Goal: Task Accomplishment & Management: Complete application form

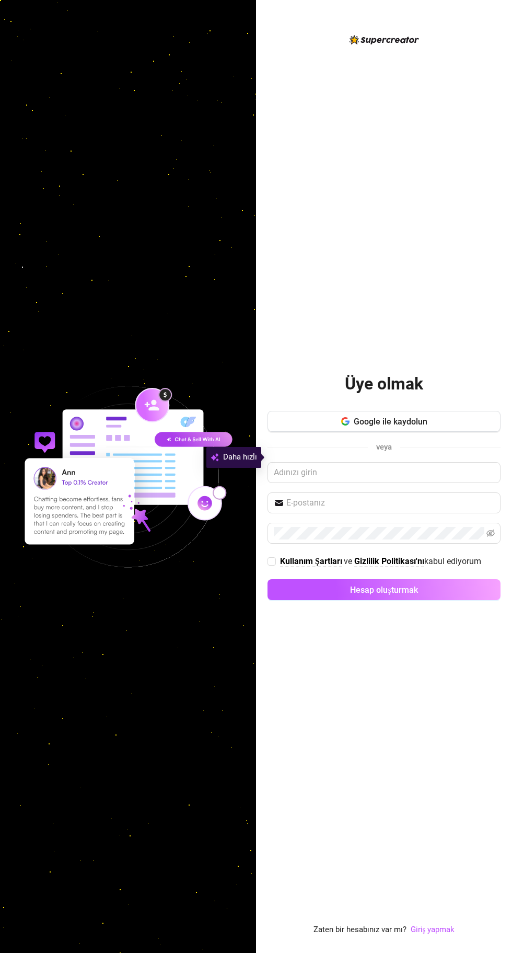
click at [169, 485] on img at bounding box center [128, 477] width 256 height 256
click at [81, 490] on img at bounding box center [128, 477] width 256 height 256
click at [63, 488] on img at bounding box center [128, 477] width 256 height 256
click at [109, 434] on img at bounding box center [128, 477] width 256 height 256
click at [202, 486] on img at bounding box center [128, 477] width 256 height 256
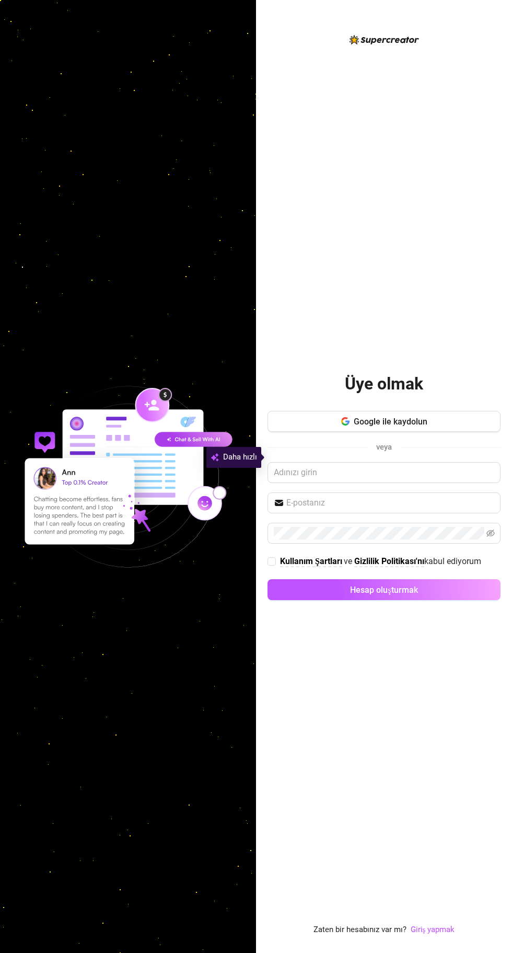
click at [93, 544] on img at bounding box center [128, 477] width 256 height 256
click at [440, 432] on button "Google ile kaydolun" at bounding box center [384, 421] width 233 height 21
click at [438, 483] on input "text" at bounding box center [384, 472] width 233 height 21
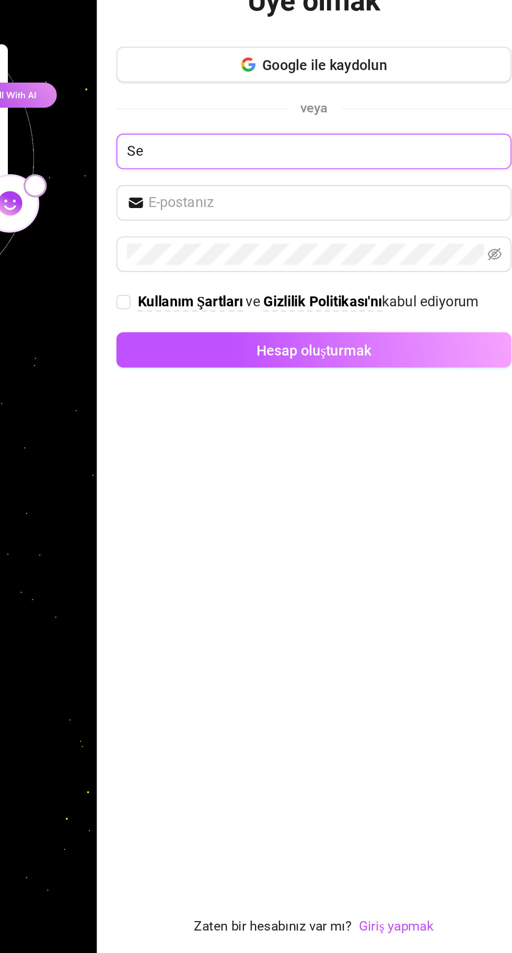
type input "S"
type input "Admin 123"
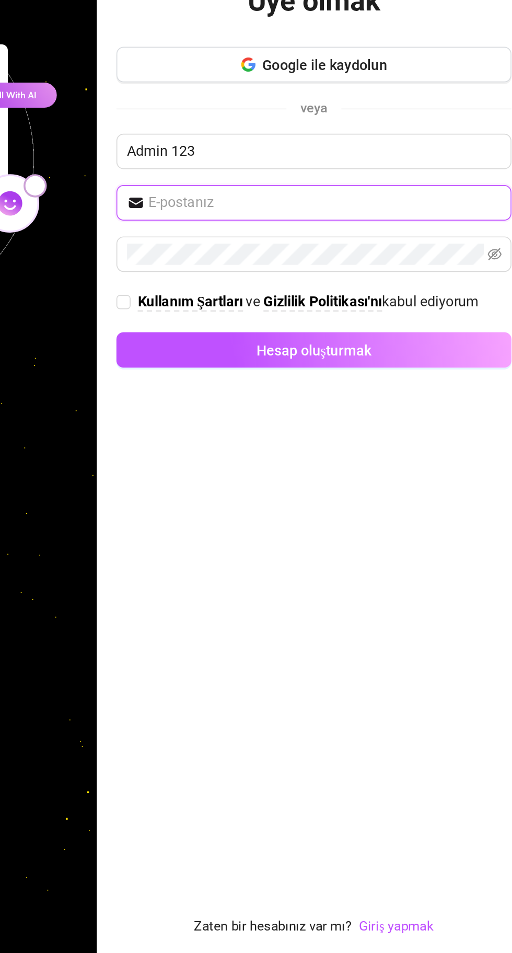
click at [415, 509] on input "text" at bounding box center [390, 502] width 208 height 13
type input "Hazarsefa25"
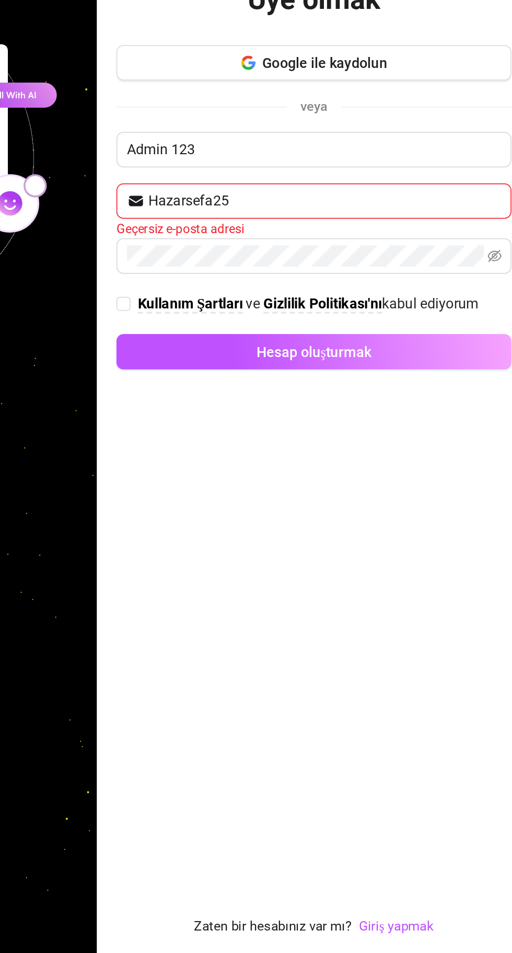
click at [270, 565] on input "Kullanım Şartları ve Gizlilik Politikası'nı kabul ediyorum" at bounding box center [271, 561] width 7 height 7
checkbox input "true"
click at [397, 508] on input "Hazarsefa25" at bounding box center [390, 501] width 208 height 13
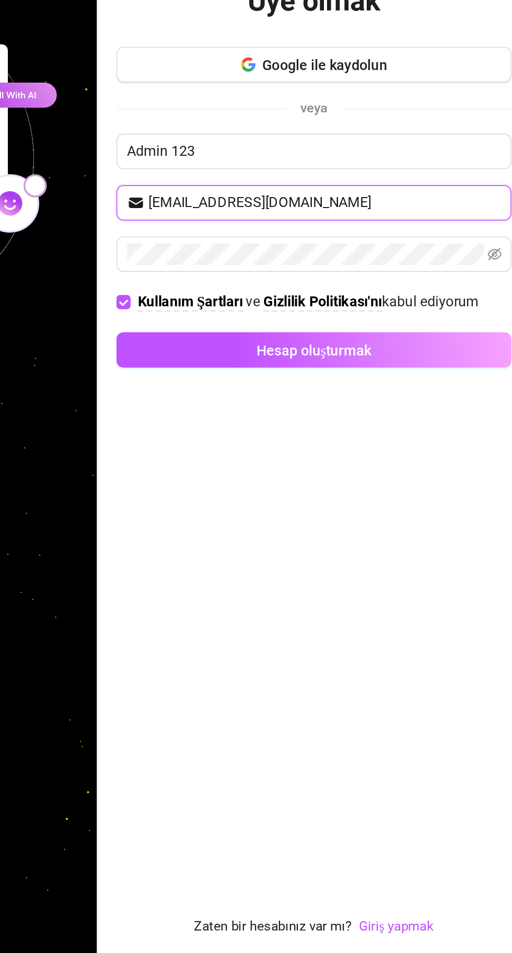
type input "[EMAIL_ADDRESS][DOMAIN_NAME]"
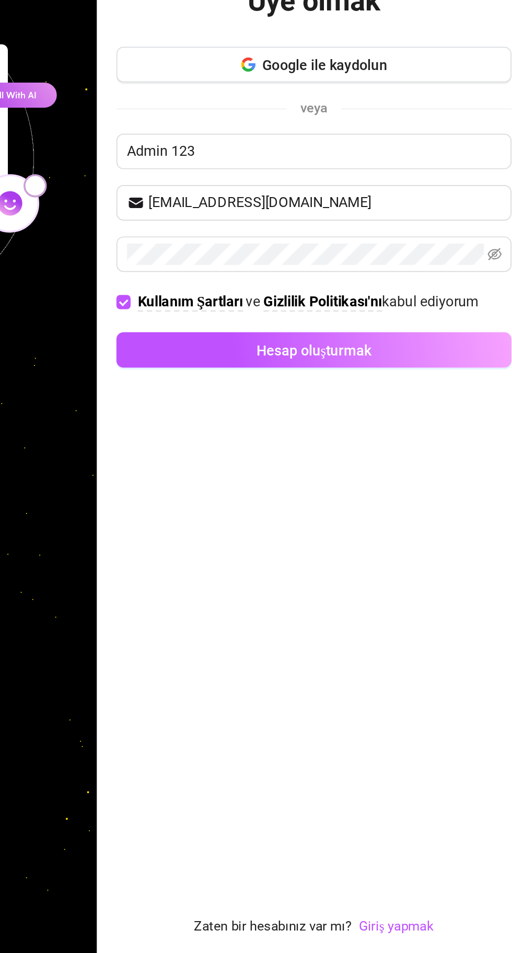
click at [442, 600] on button "Hesap oluşturmak" at bounding box center [384, 589] width 233 height 21
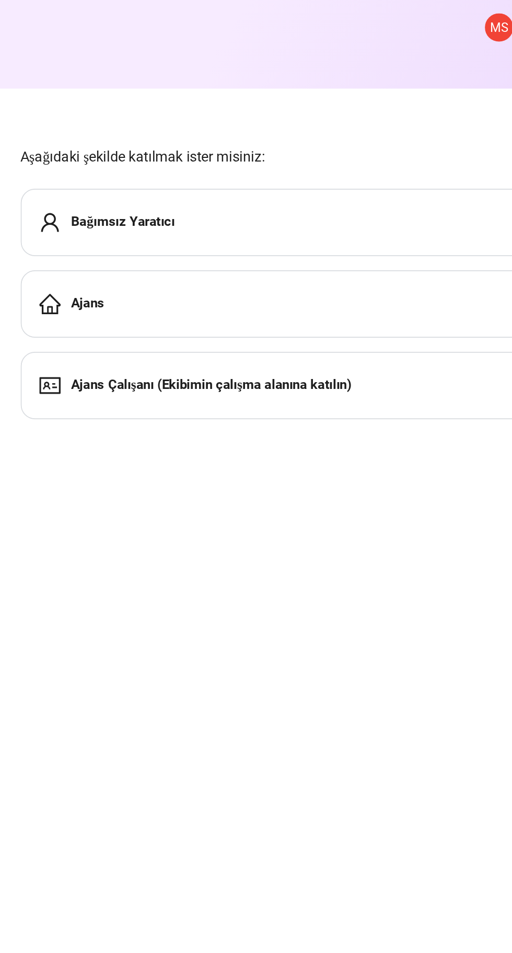
click at [423, 236] on div "Ajans Çalışanı (Ekibimin çalışma alanına katılın)" at bounding box center [376, 227] width 331 height 40
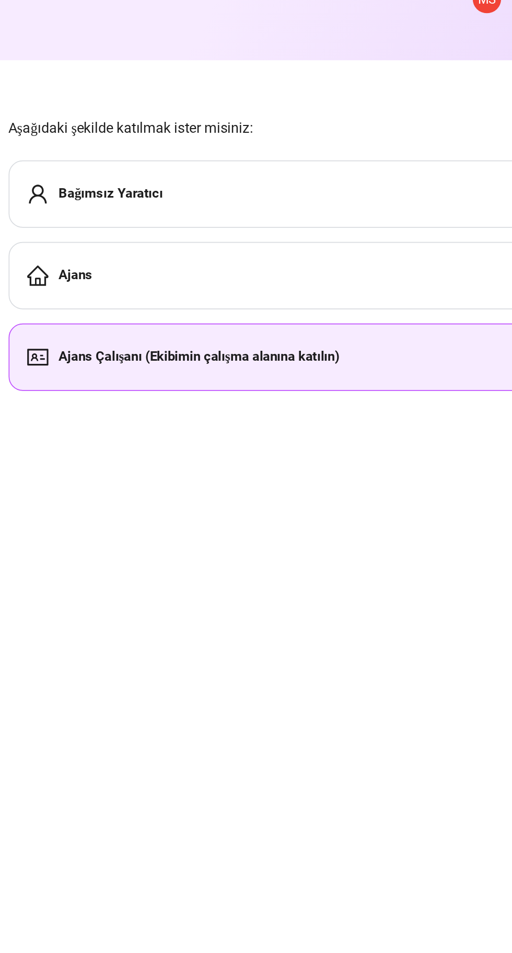
click at [410, 129] on div "Bağımsız Yaratıcı" at bounding box center [376, 131] width 331 height 40
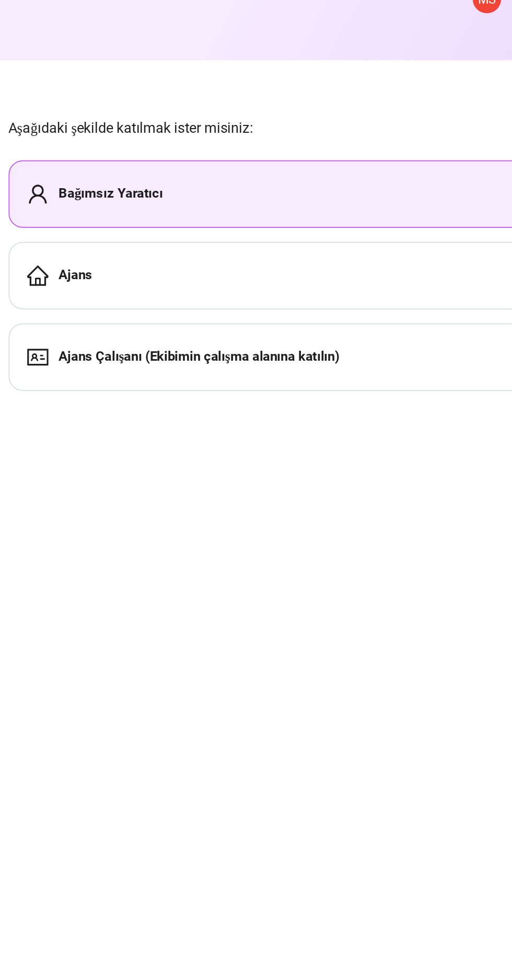
click at [377, 132] on div "Bağımsız Yaratıcı" at bounding box center [376, 131] width 331 height 40
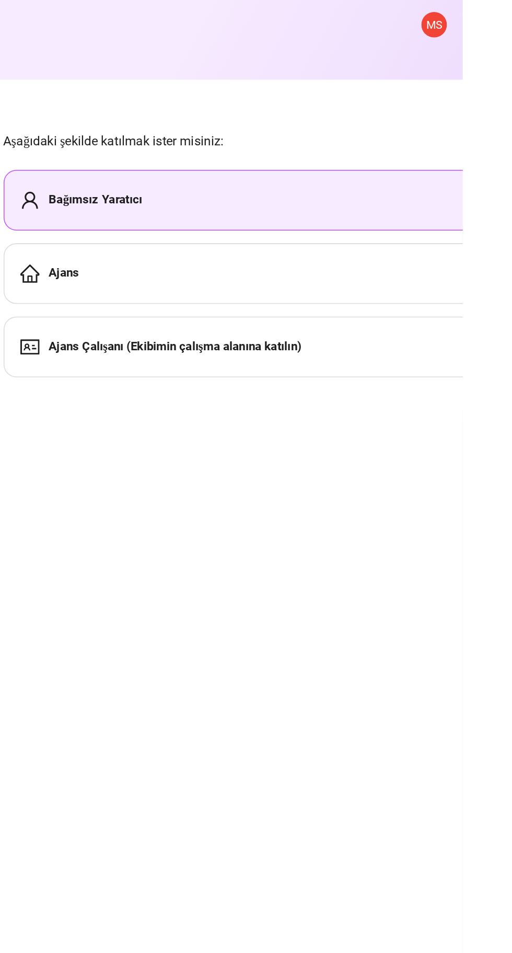
click at [380, 132] on div "Bağımsız Yaratıcı" at bounding box center [376, 131] width 331 height 40
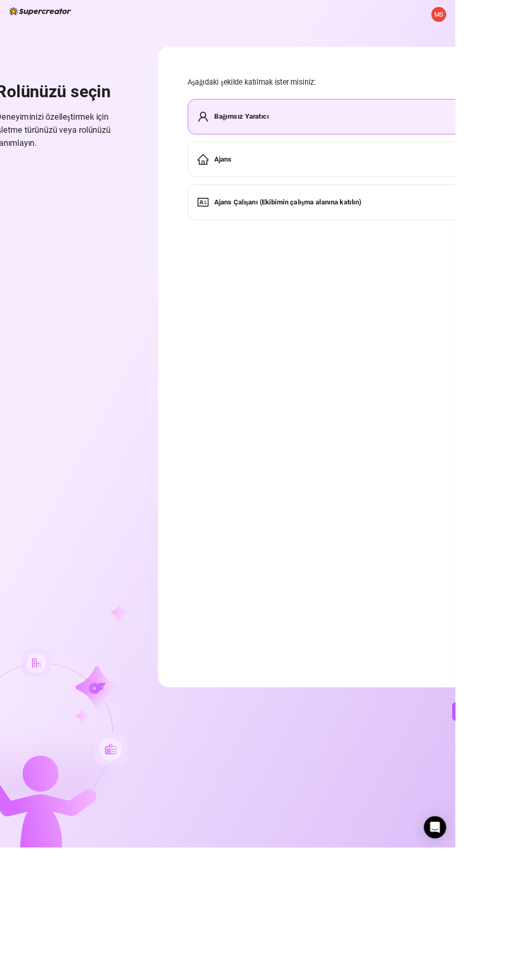
click at [438, 116] on div "Bağımsız Yaratıcı" at bounding box center [376, 131] width 331 height 40
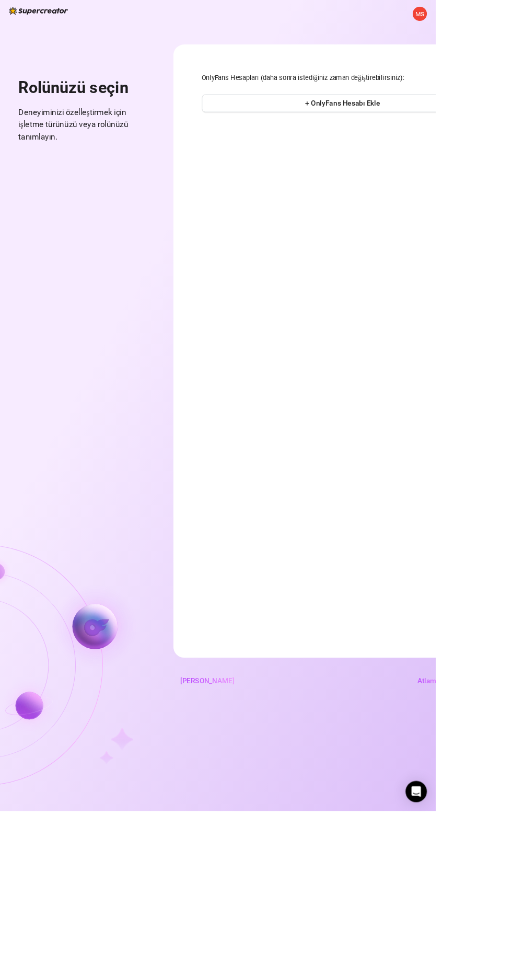
click at [500, 810] on button "Atlamak" at bounding box center [506, 799] width 48 height 21
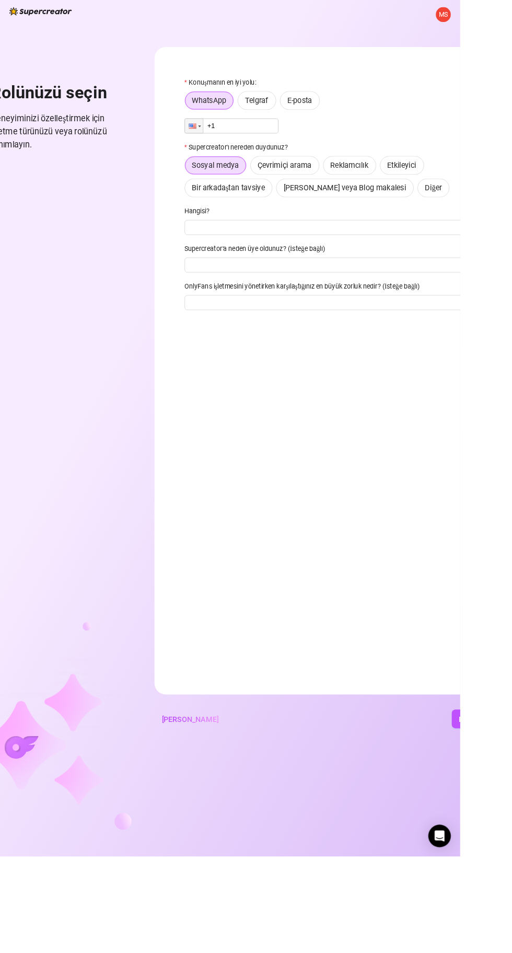
click at [281, 141] on input "+1" at bounding box center [257, 140] width 105 height 17
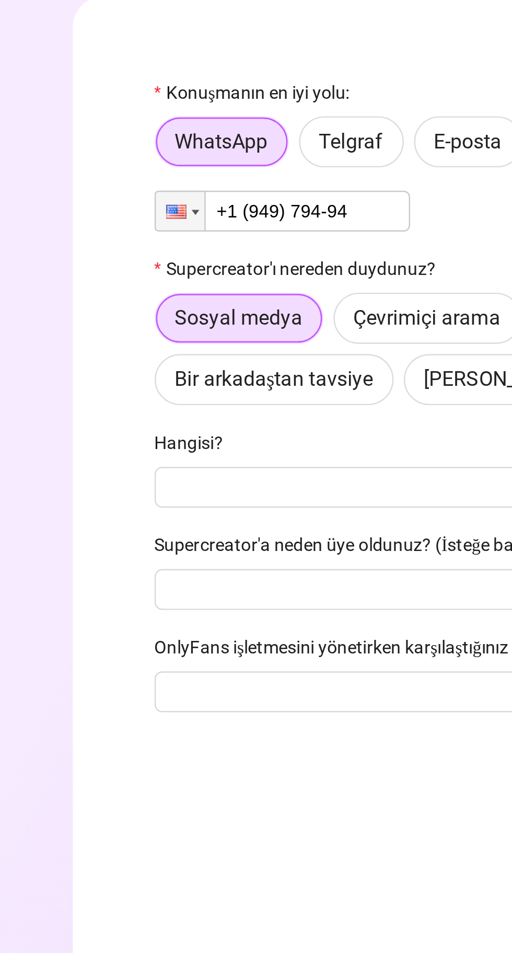
type input "+1 (949) 794-94"
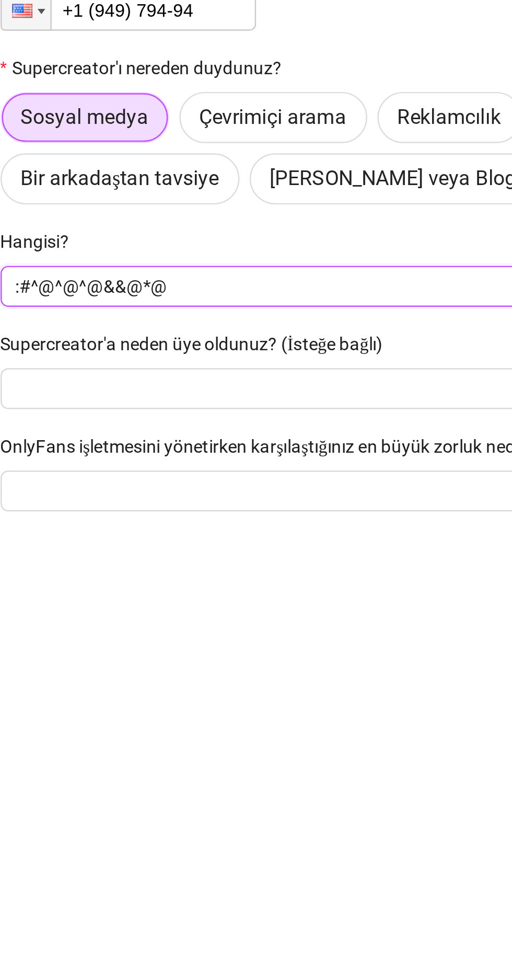
type input ":#^@^@^@&&@*@"
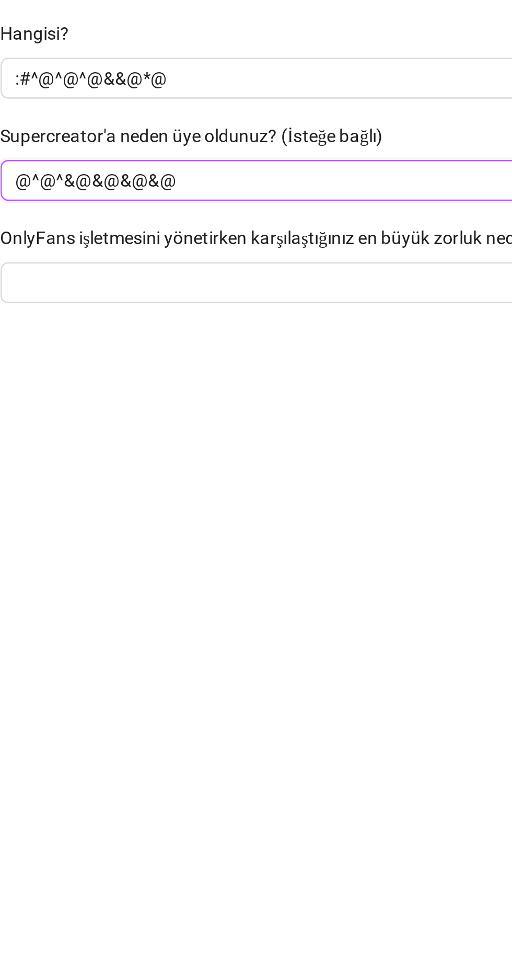
type input "@^@^&@&@&@&@"
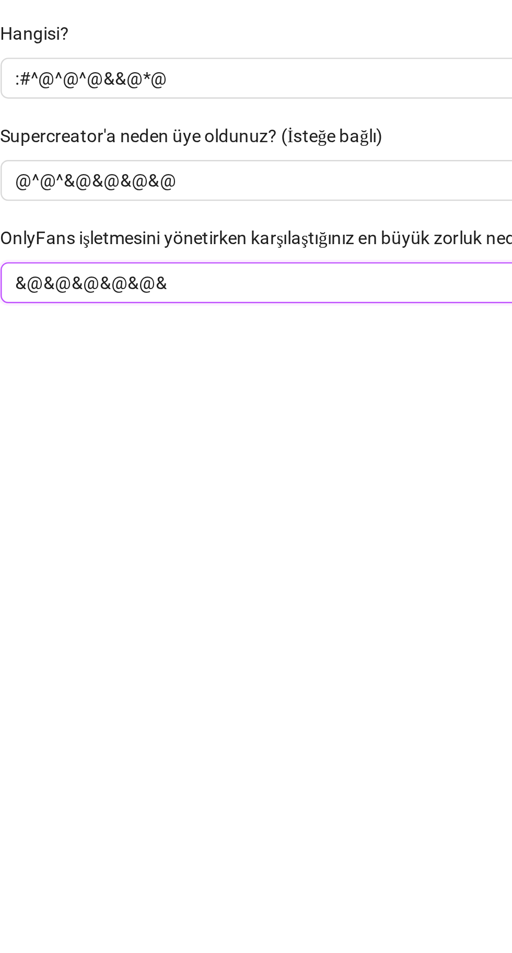
type input "&@&@&@&@&@&"
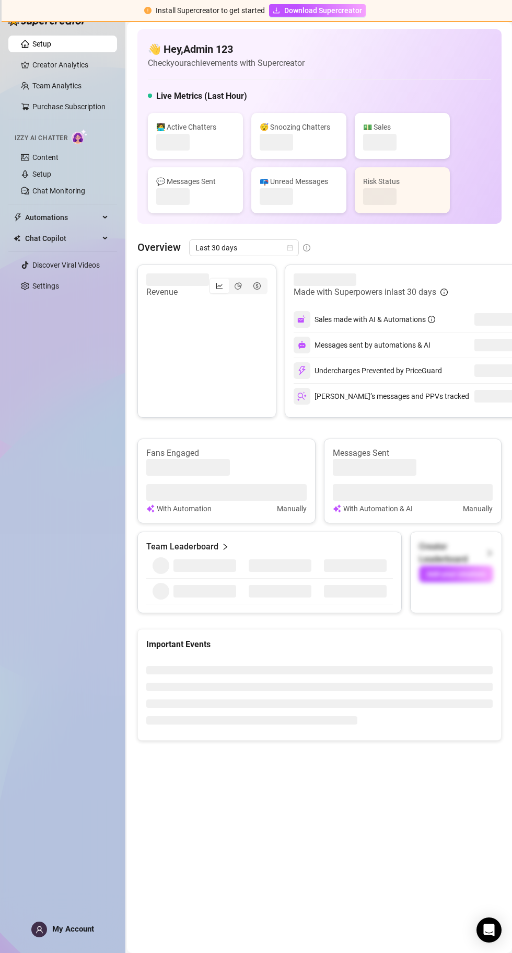
click at [480, 949] on main "👋 Hey, Admin 123 Check your achievements with Supercreator Live Metrics (Last H…" at bounding box center [319, 487] width 385 height 931
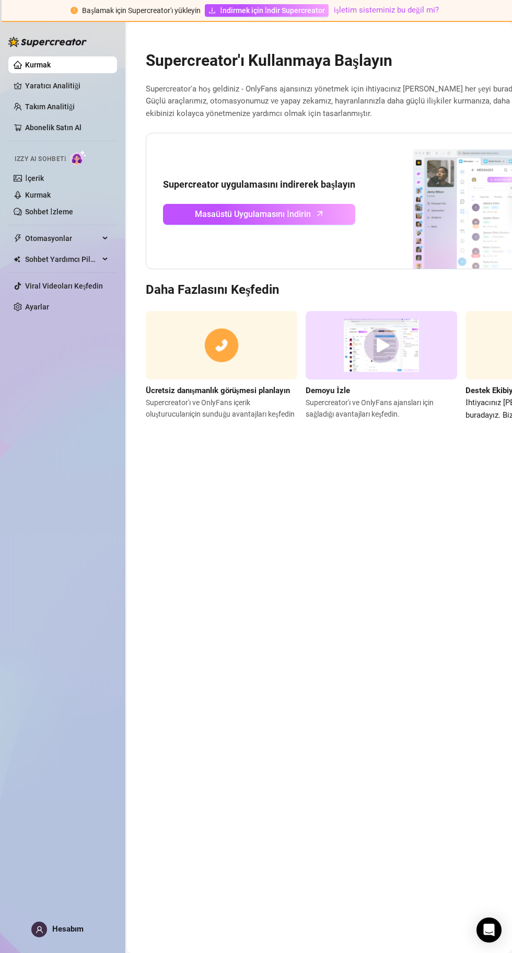
click at [319, 213] on icon "yukarı ok" at bounding box center [320, 212] width 9 height 9
click at [44, 174] on link "İçerik" at bounding box center [34, 178] width 19 height 8
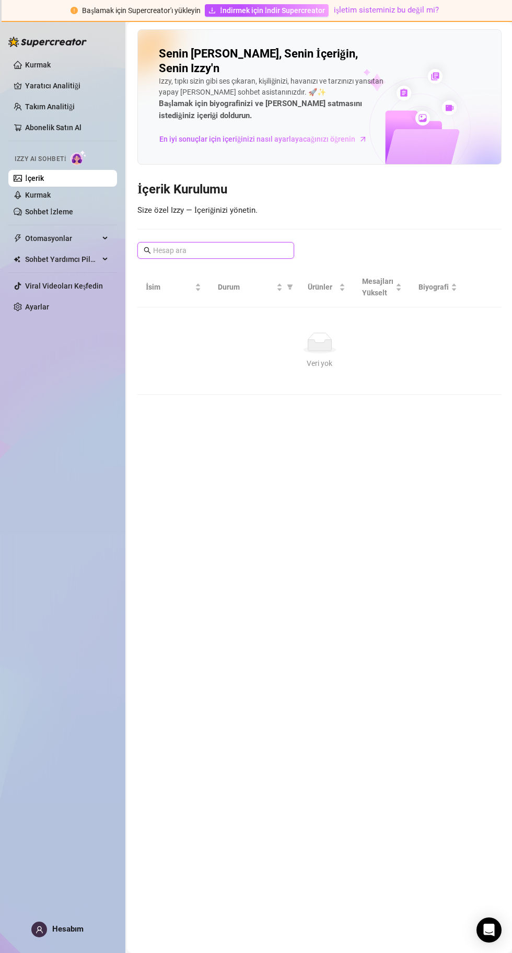
click at [247, 245] on input "text" at bounding box center [216, 250] width 126 height 11
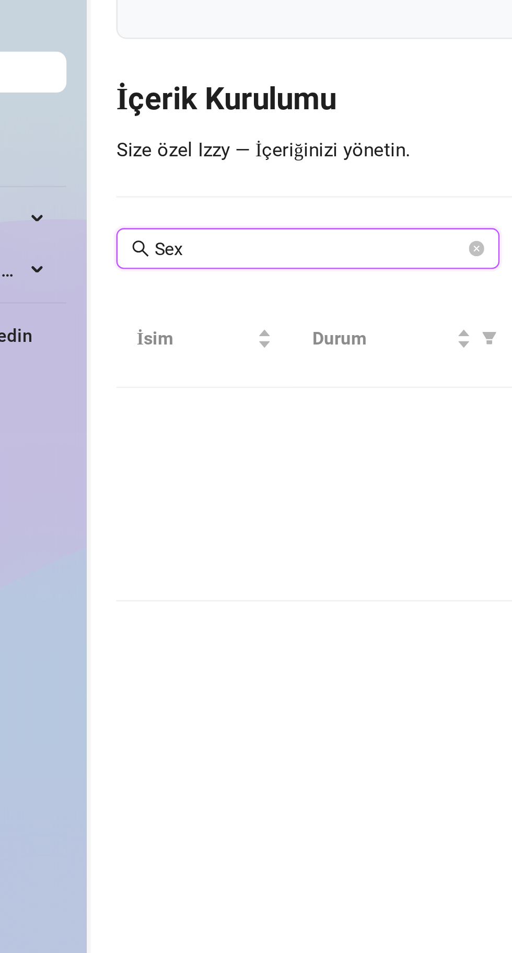
type input "Sex"
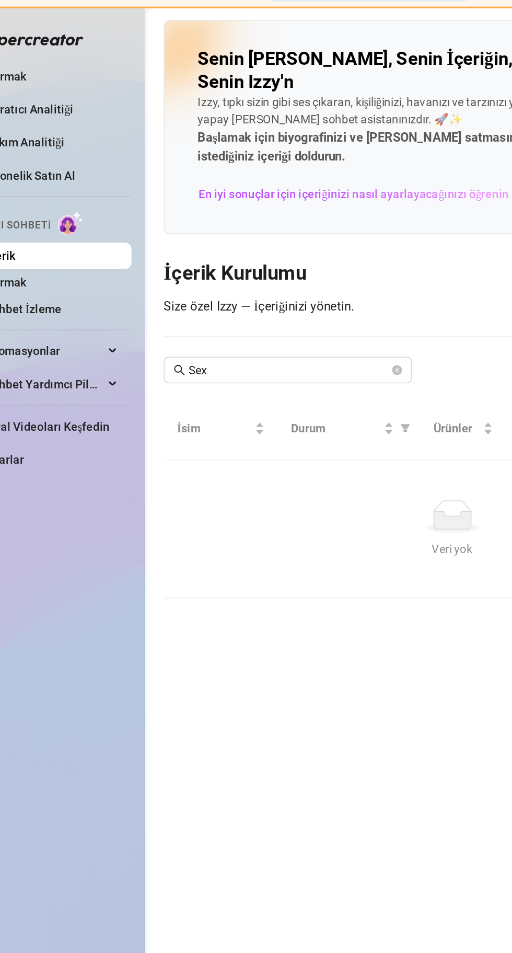
click at [191, 281] on div "İsim" at bounding box center [173, 286] width 55 height 11
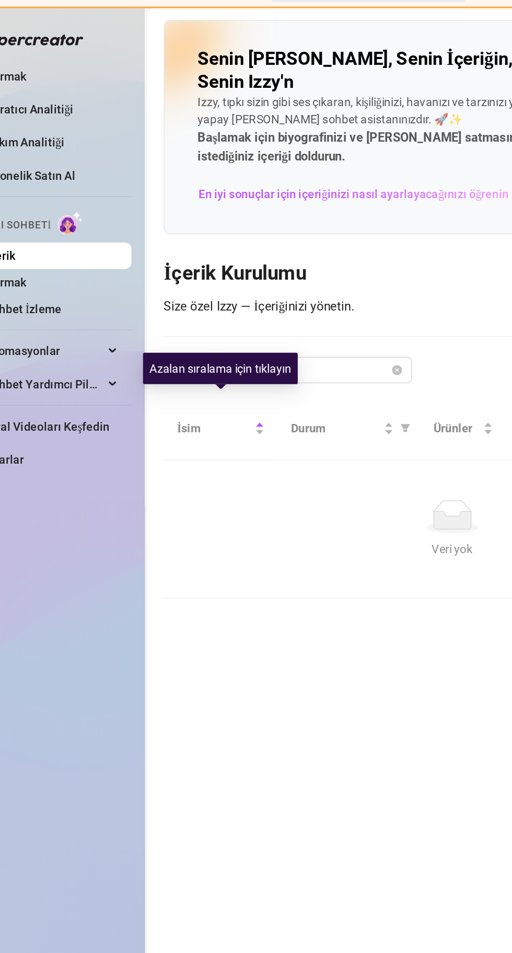
click at [153, 281] on div "İsim" at bounding box center [173, 286] width 55 height 11
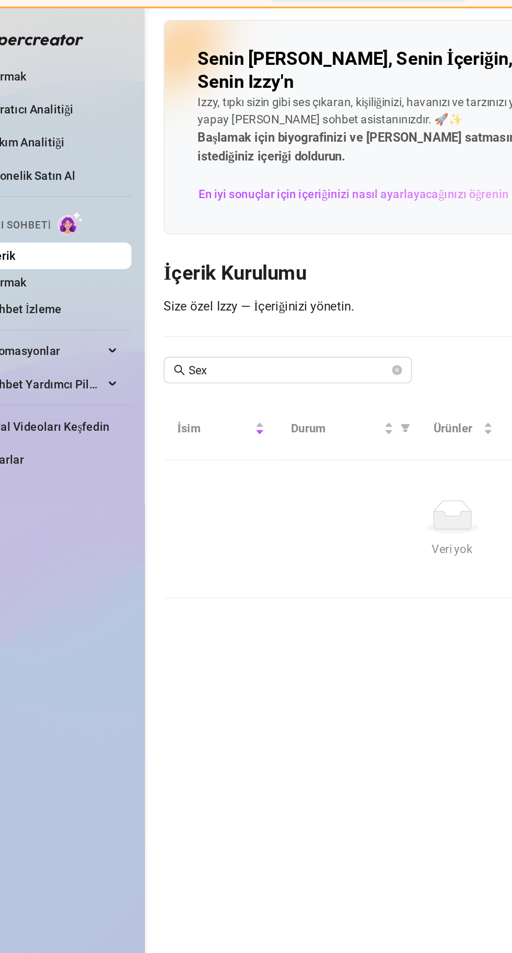
click at [198, 281] on div "İsim" at bounding box center [173, 286] width 55 height 11
